Goal: Transaction & Acquisition: Download file/media

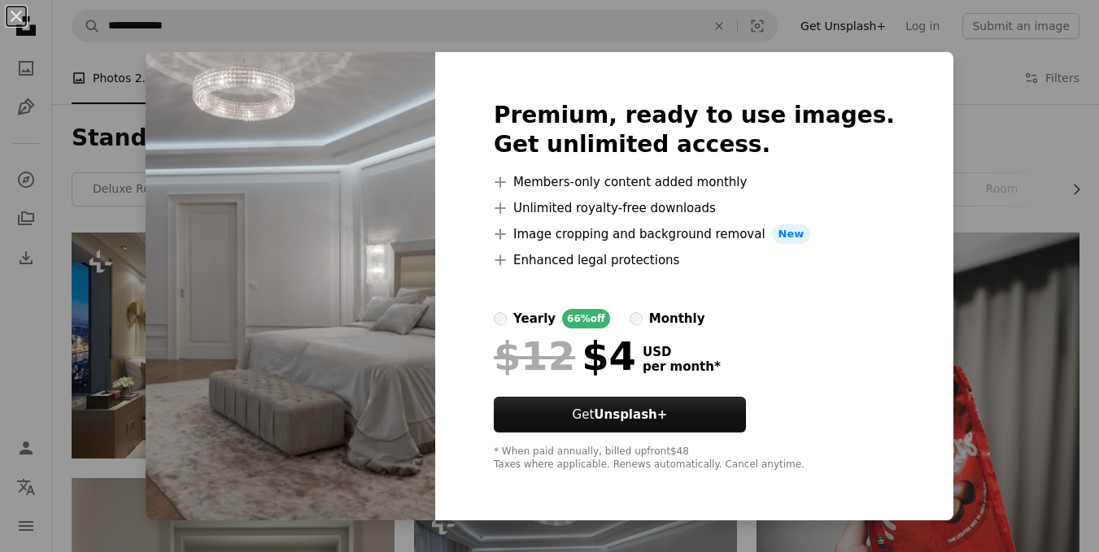
scroll to position [325, 0]
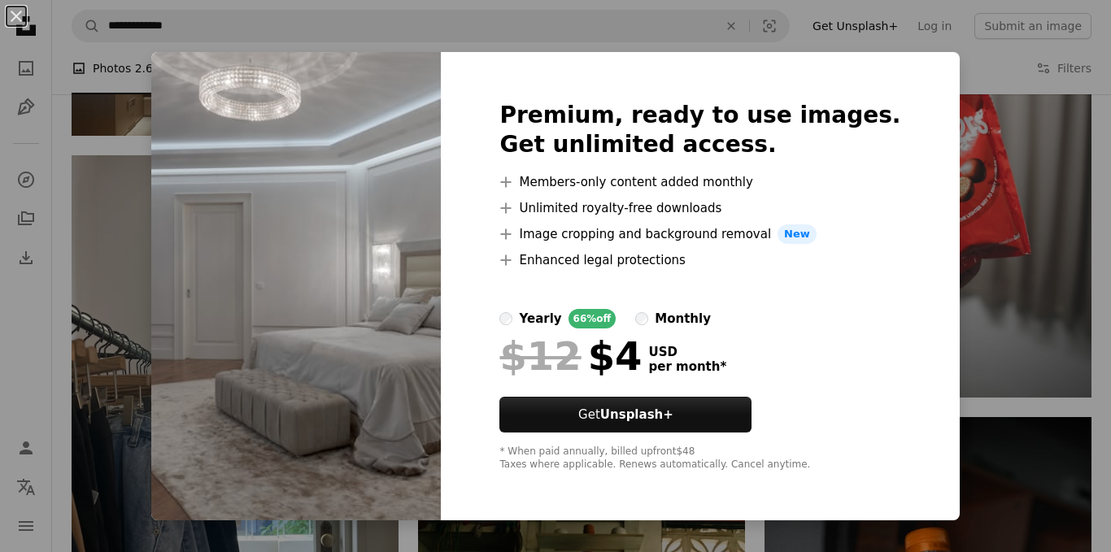
click at [229, 129] on img at bounding box center [296, 286] width 290 height 468
click at [419, 322] on img at bounding box center [296, 286] width 290 height 468
click at [333, 66] on img at bounding box center [296, 286] width 290 height 468
click at [1041, 226] on div "An X shape Premium, ready to use images. Get unlimited access. A plus sign Memb…" at bounding box center [555, 276] width 1111 height 552
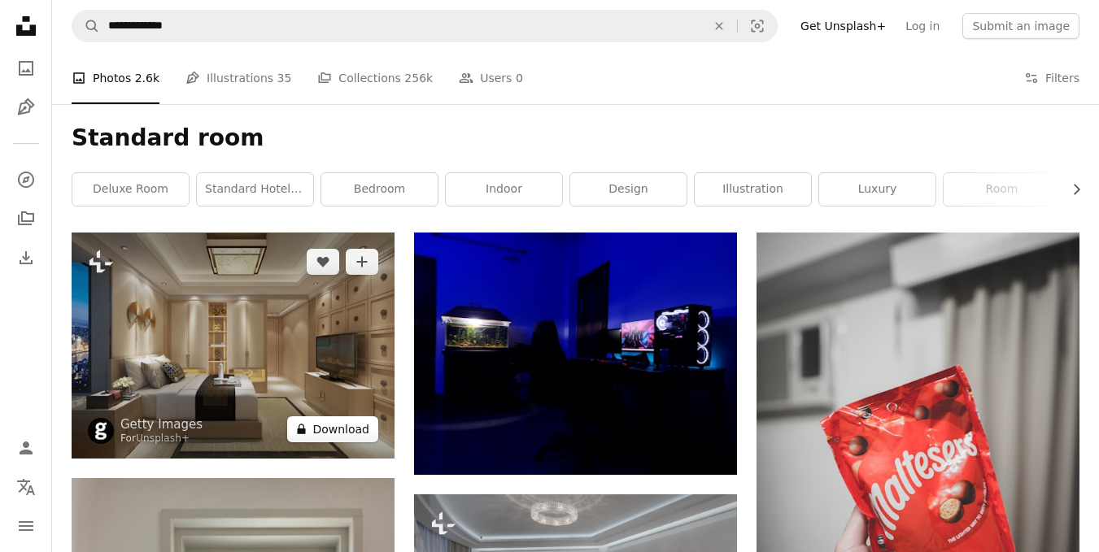
click at [318, 428] on button "A lock Download" at bounding box center [332, 429] width 91 height 26
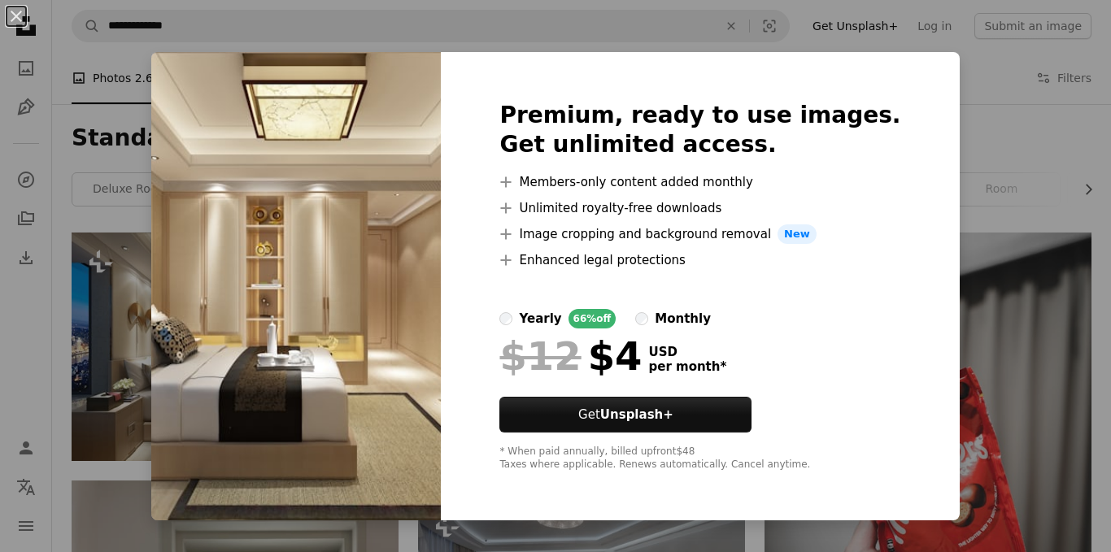
click at [1026, 284] on div "An X shape Premium, ready to use images. Get unlimited access. A plus sign Memb…" at bounding box center [555, 276] width 1111 height 552
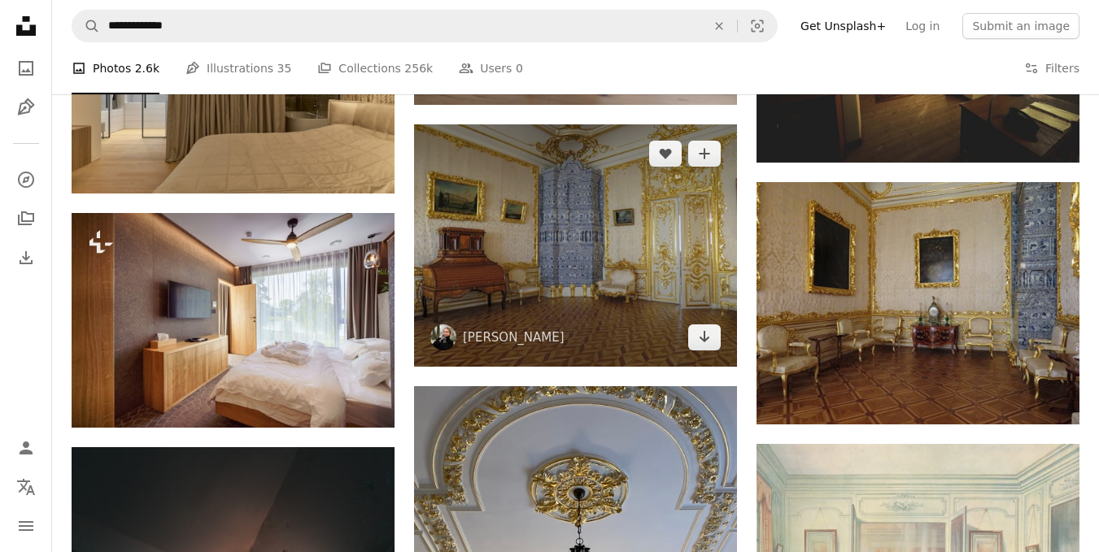
scroll to position [1789, 0]
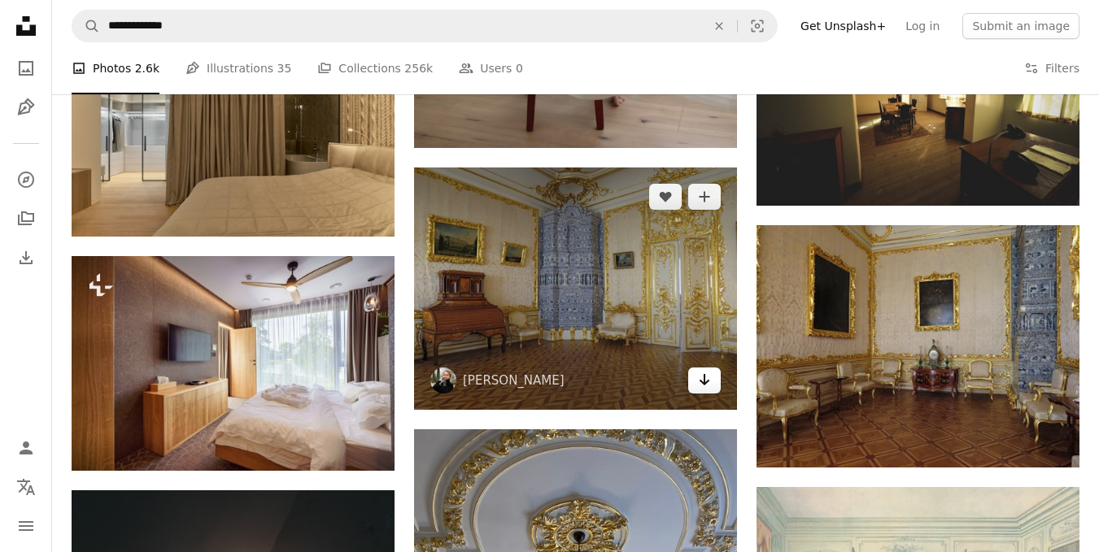
click at [705, 377] on icon "Download" at bounding box center [704, 379] width 11 height 11
